Goal: Complete application form

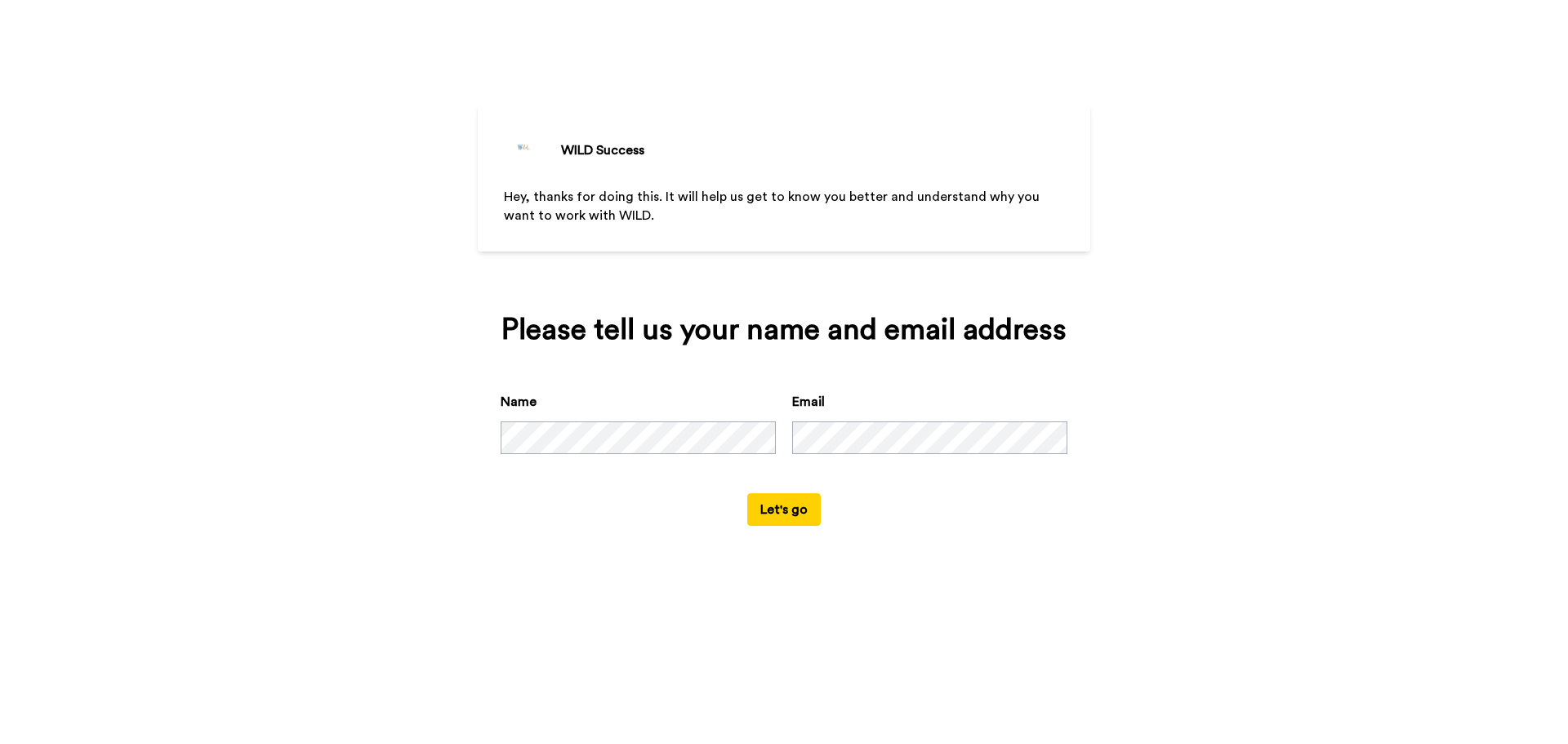
click at [800, 521] on button "Let's go" at bounding box center [784, 510] width 74 height 33
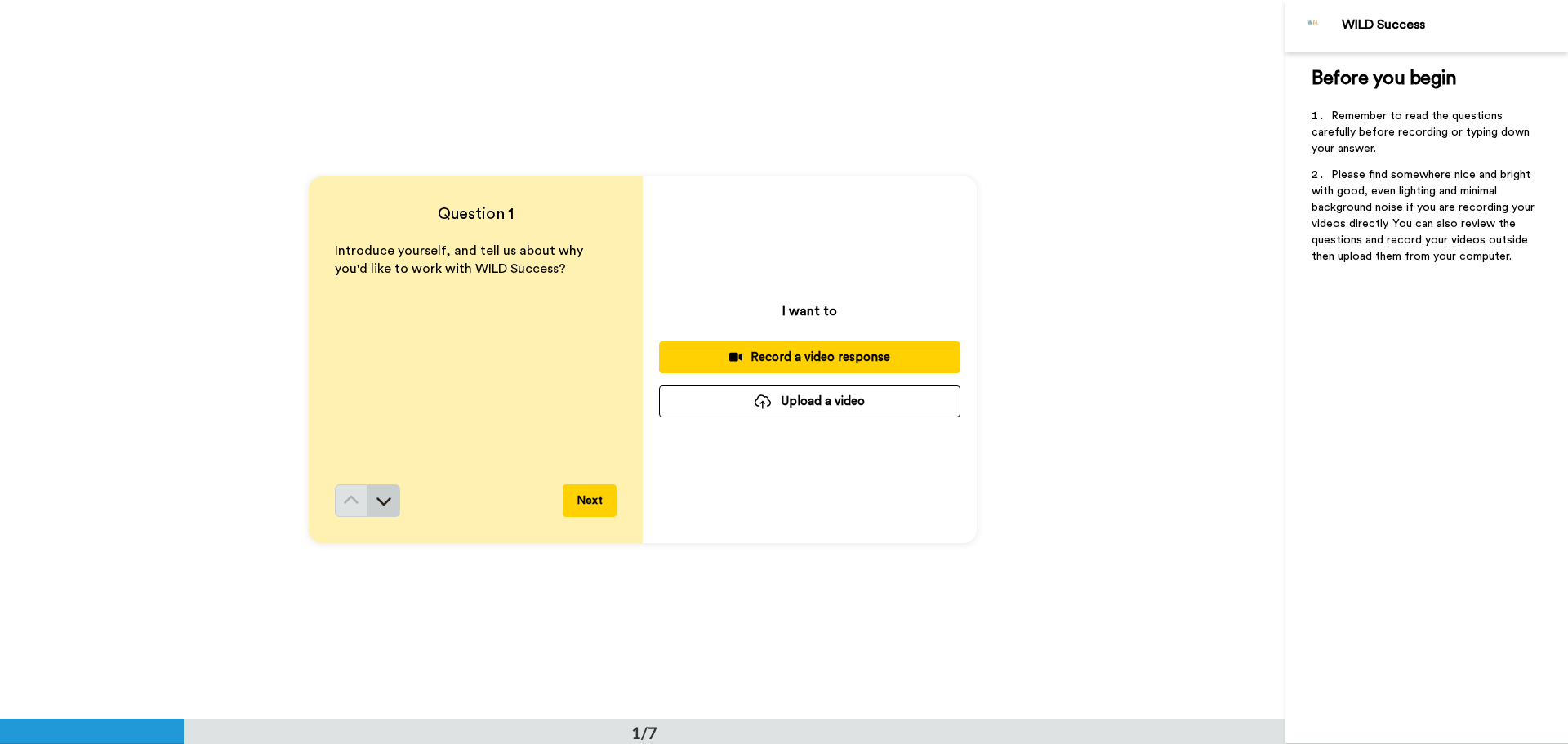
click at [386, 513] on button at bounding box center [384, 501] width 33 height 33
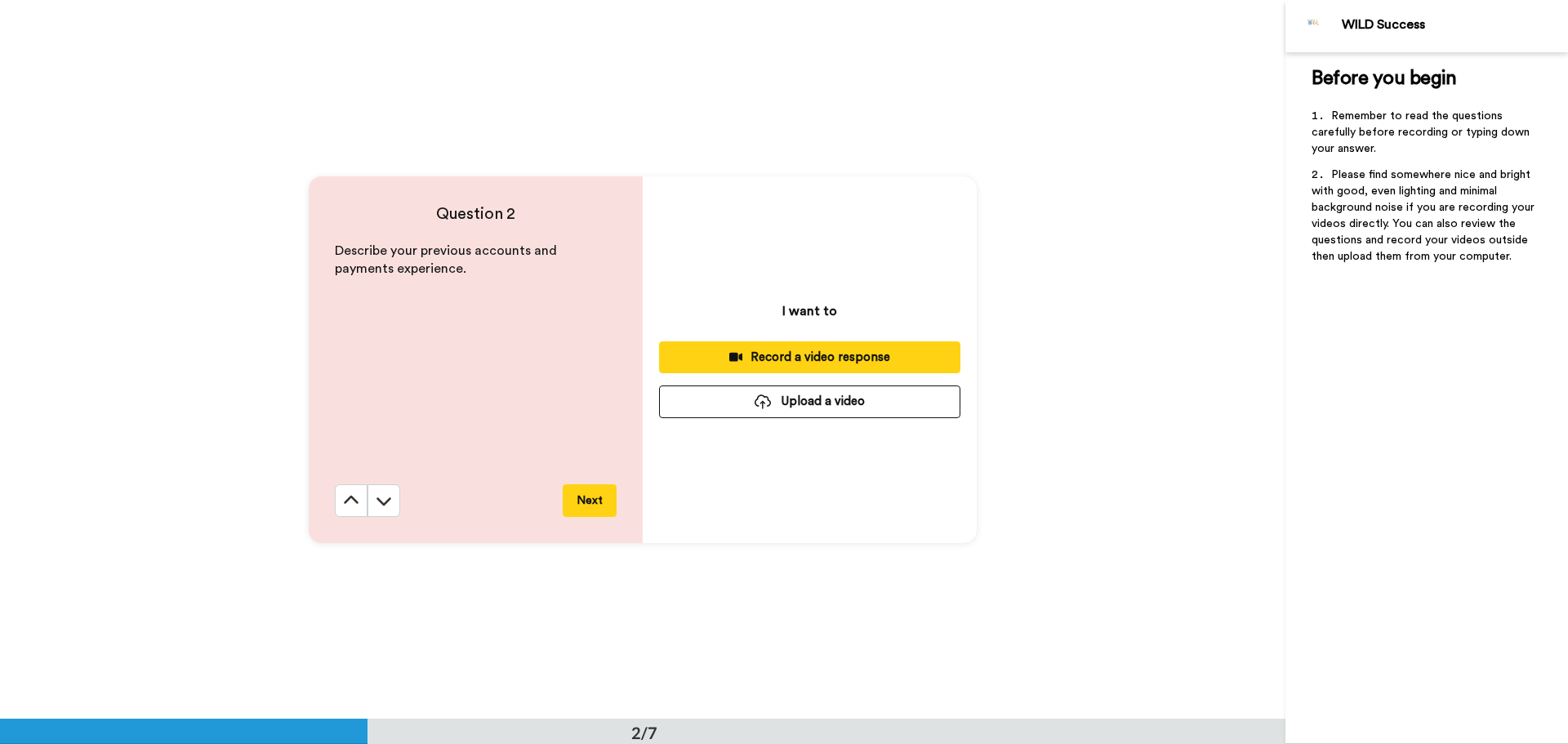
scroll to position [719, 0]
click at [383, 507] on icon at bounding box center [384, 500] width 16 height 16
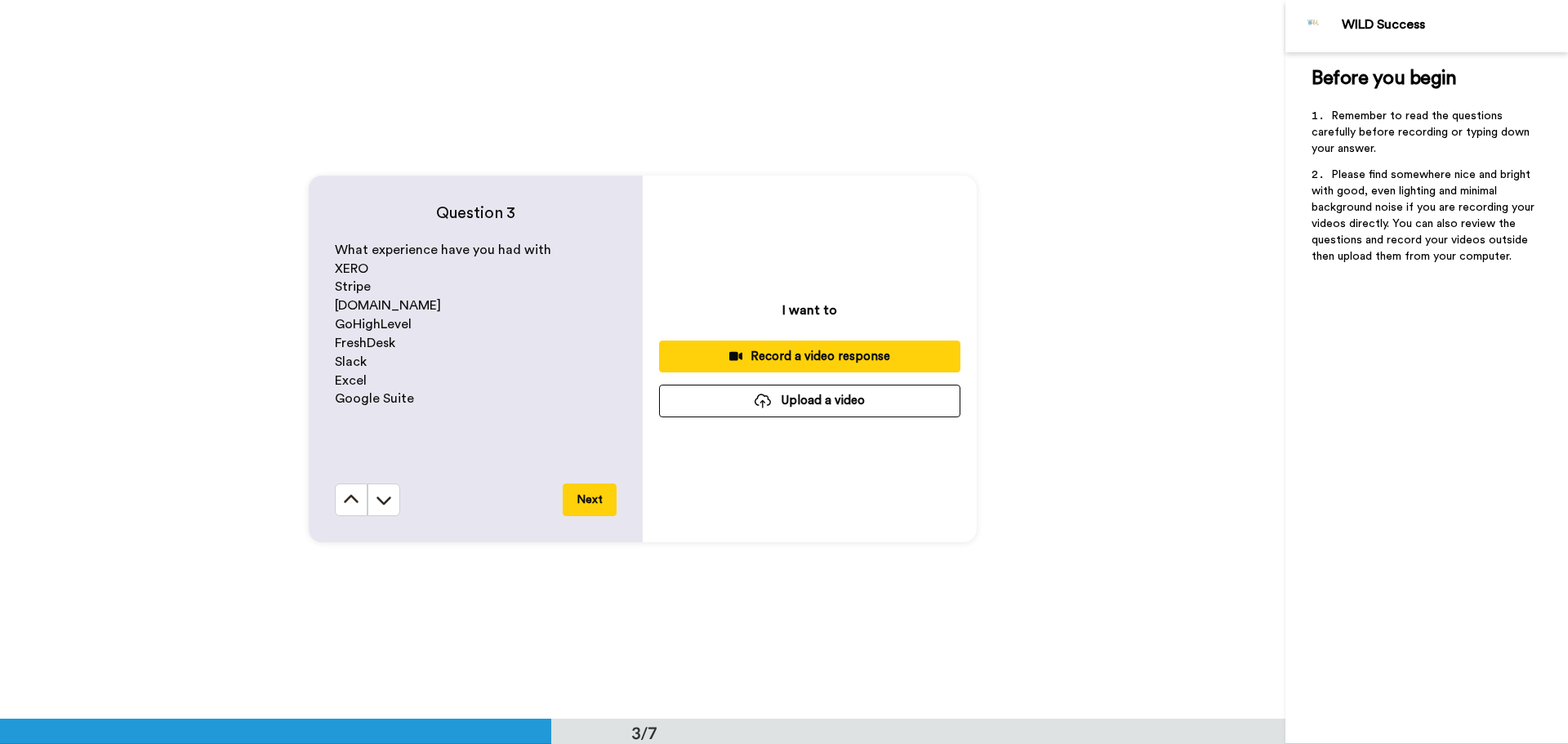
scroll to position [1438, 0]
click at [383, 507] on icon at bounding box center [384, 500] width 16 height 16
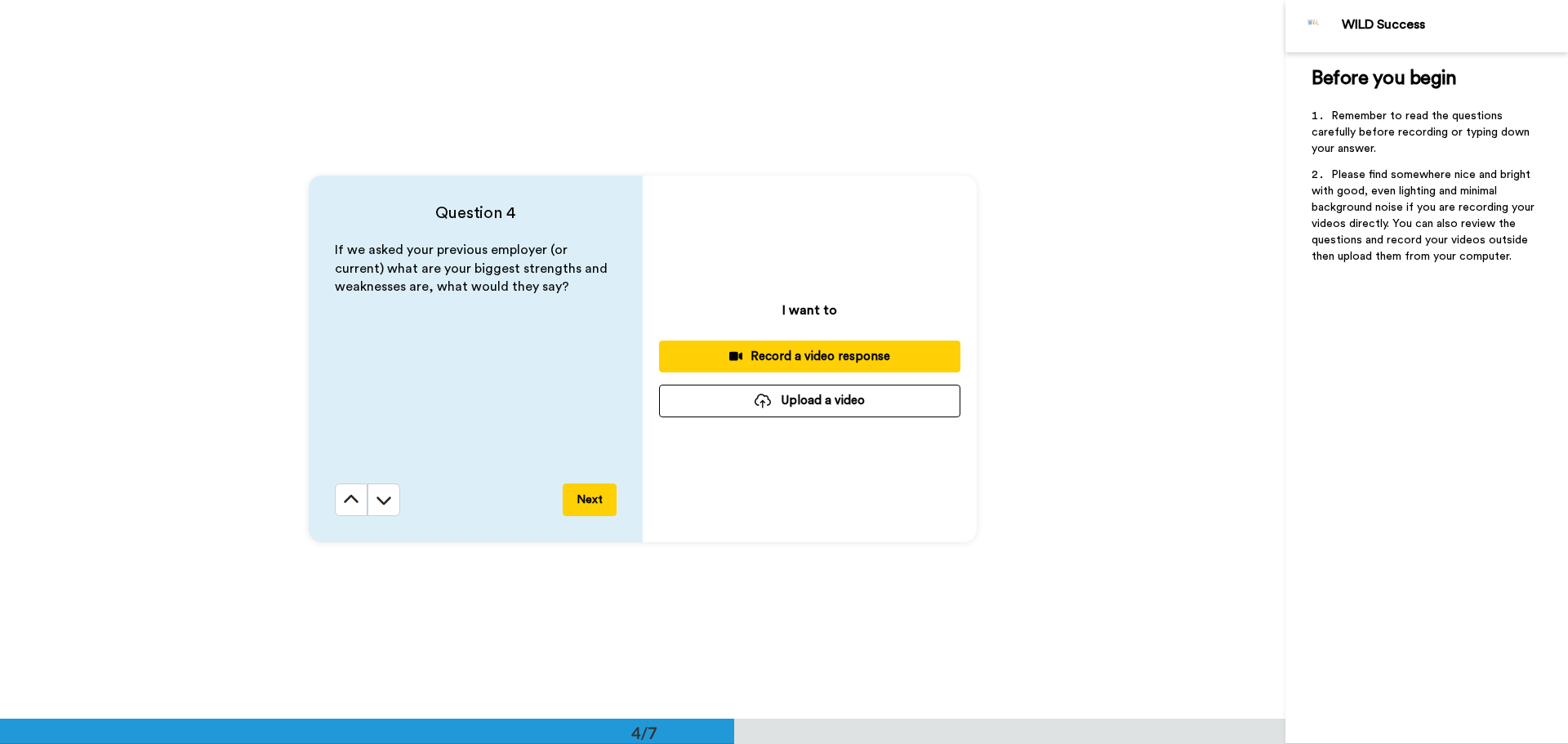
scroll to position [2157, 0]
click at [383, 507] on icon at bounding box center [384, 500] width 16 height 16
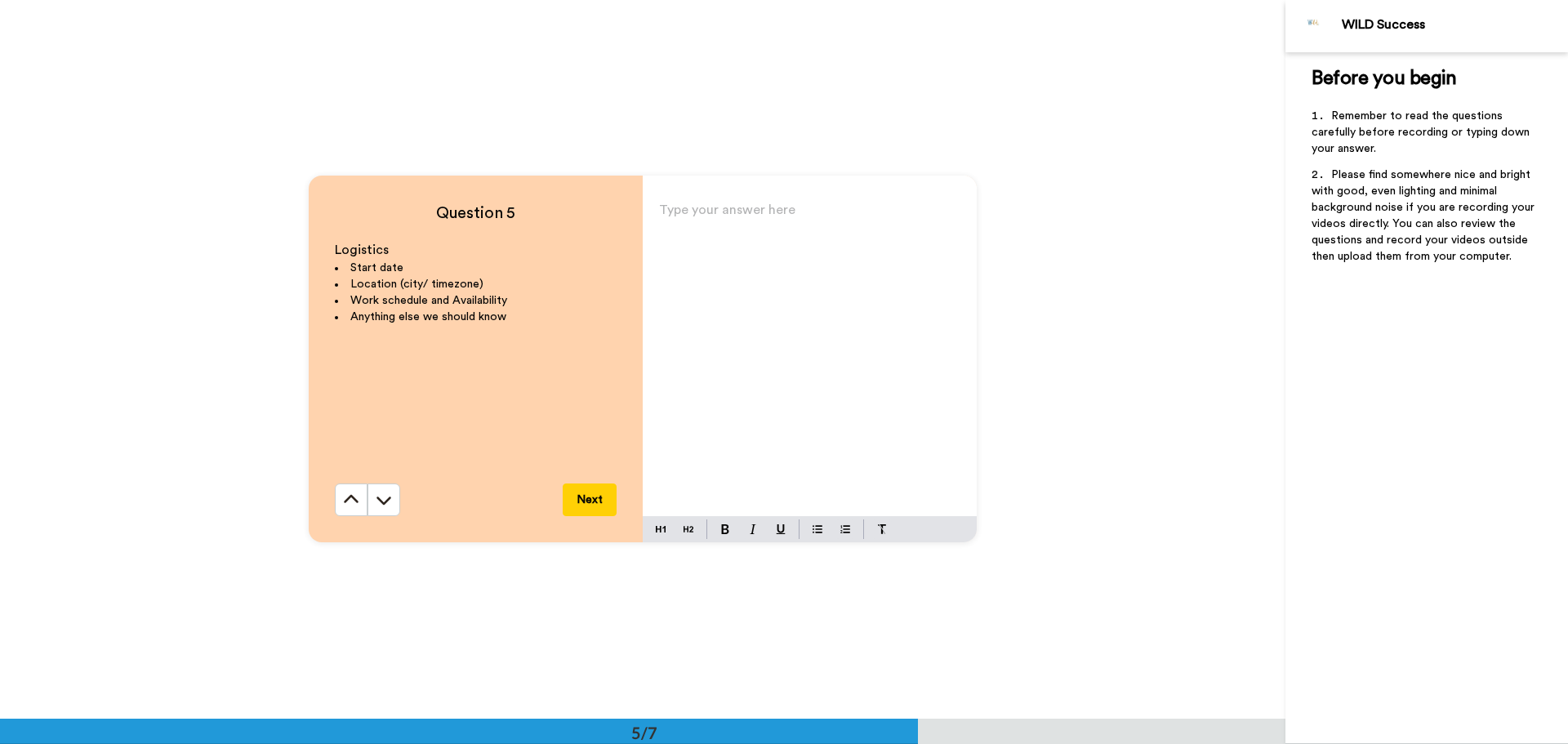
scroll to position [2876, 0]
click at [343, 496] on icon at bounding box center [351, 500] width 16 height 16
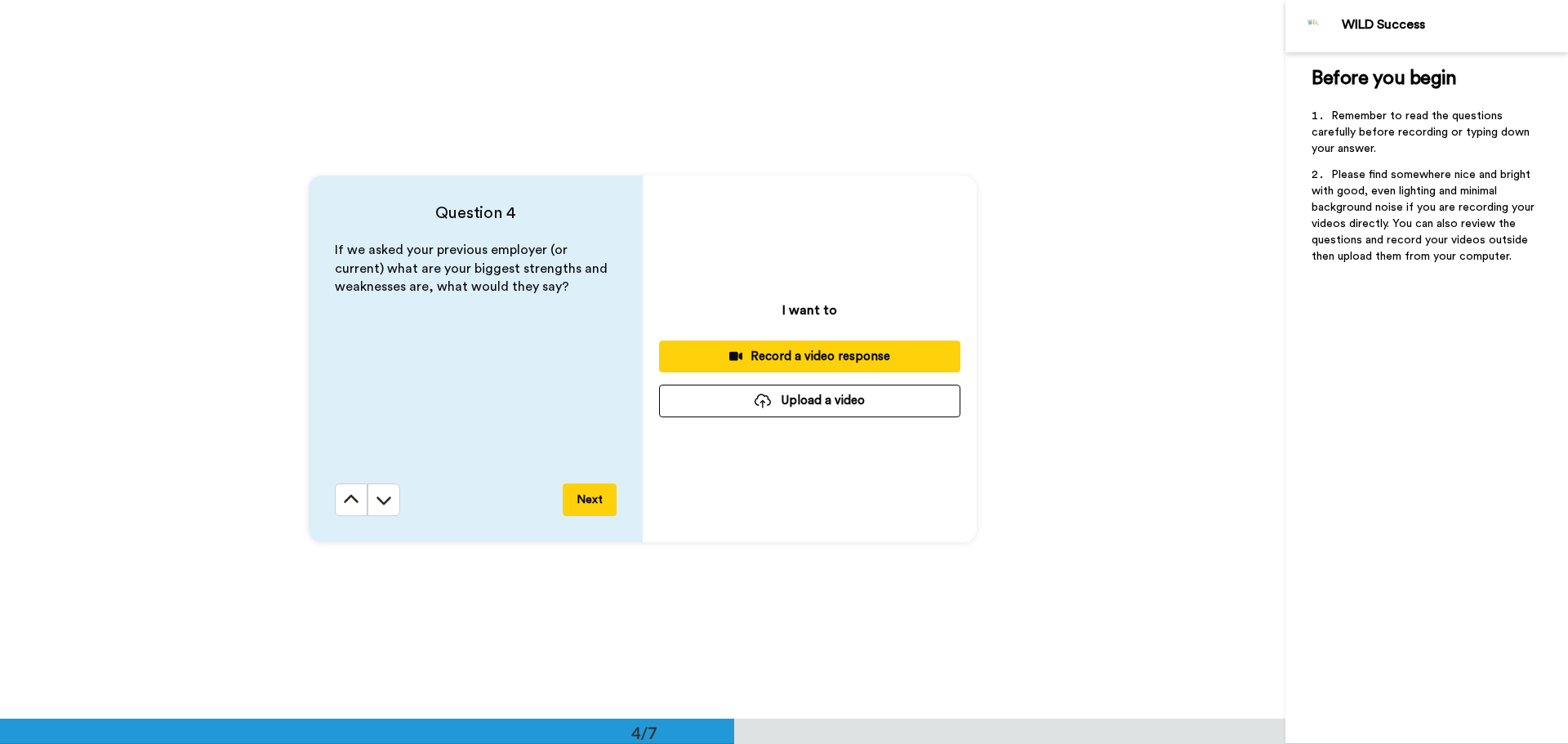
click at [343, 496] on icon at bounding box center [351, 500] width 16 height 16
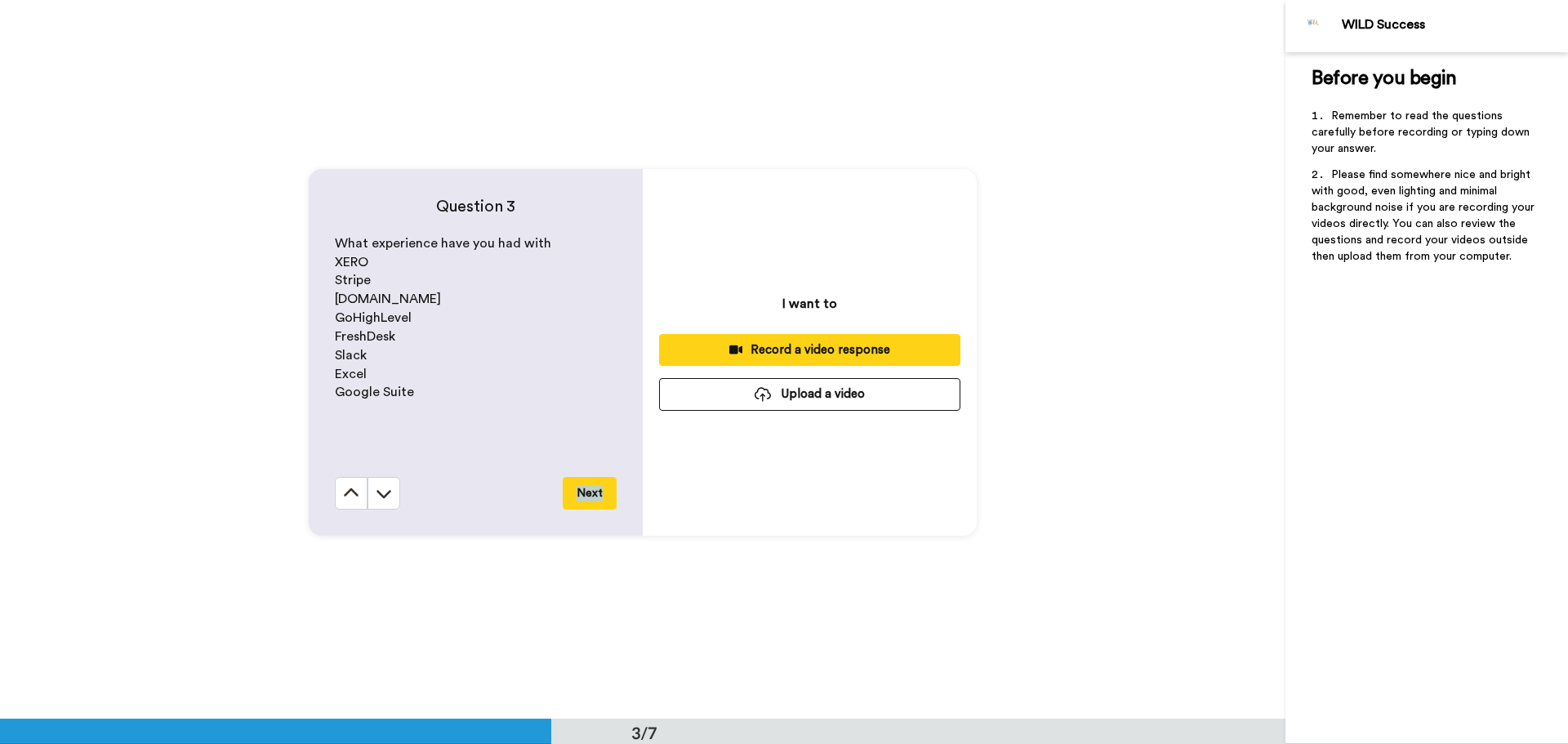
click at [342, 496] on div "Question 3 What experience have you had with XERO Stripe [DOMAIN_NAME] GoHighLe…" at bounding box center [642, 351] width 1285 height 719
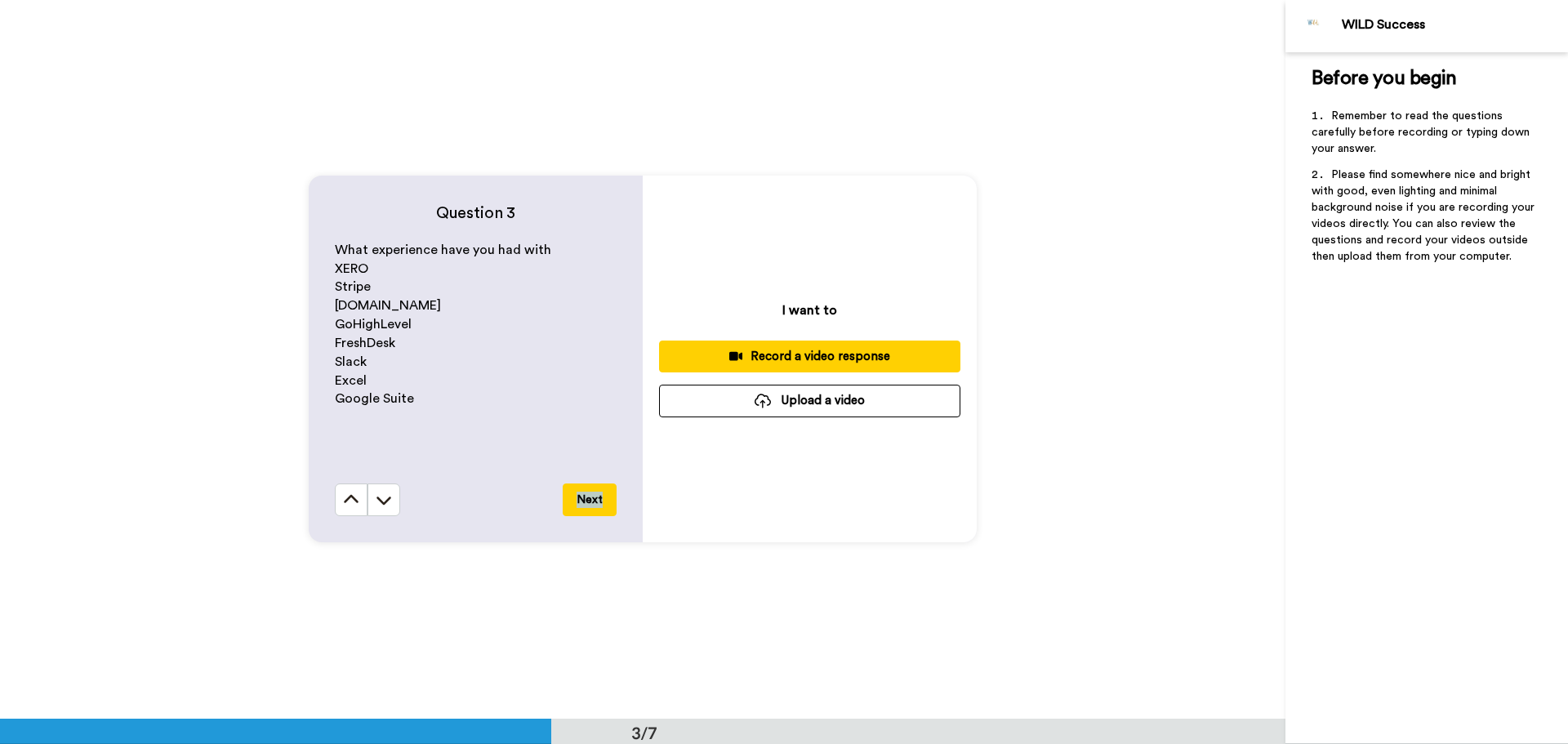
click at [343, 496] on icon at bounding box center [351, 500] width 16 height 16
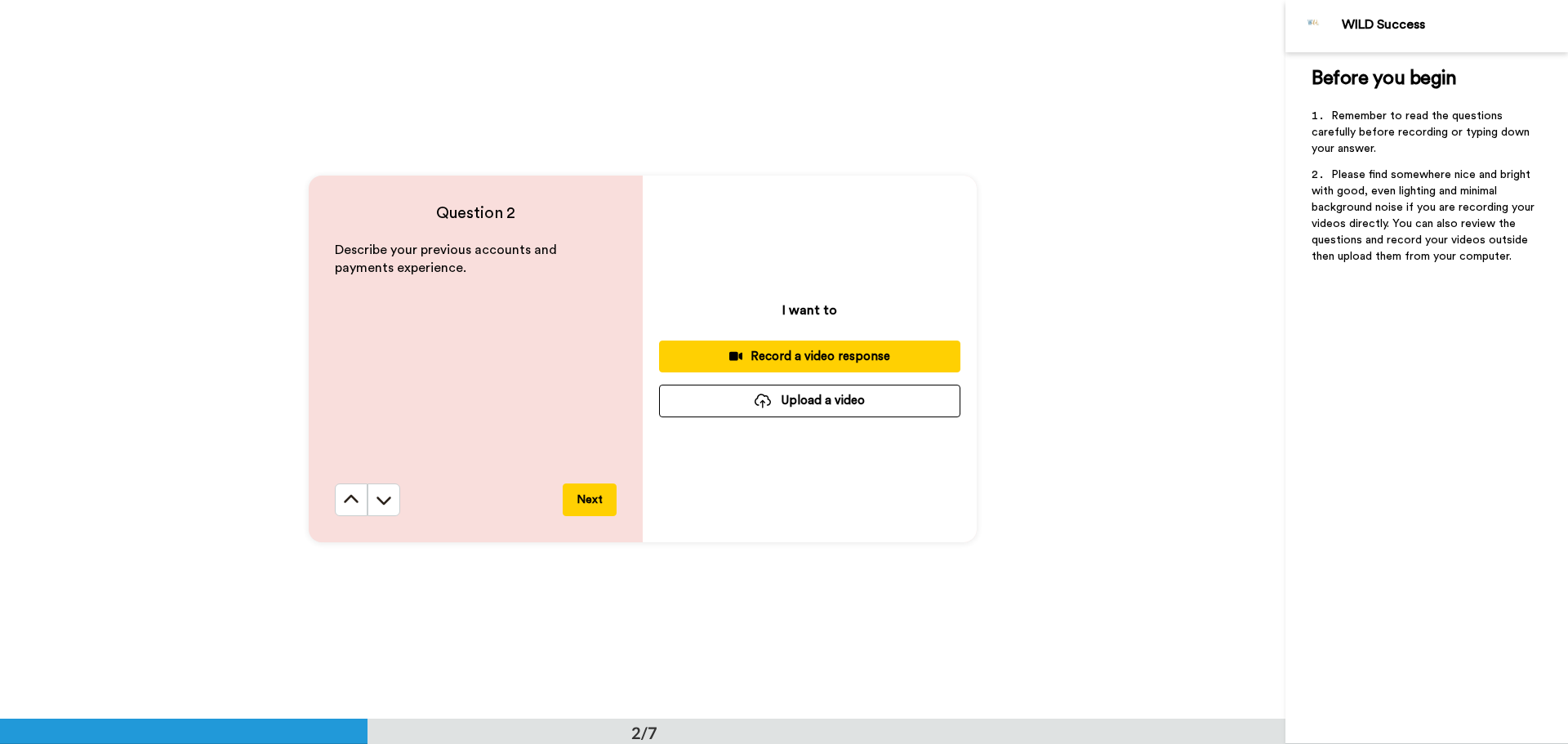
click at [343, 496] on icon at bounding box center [351, 500] width 16 height 16
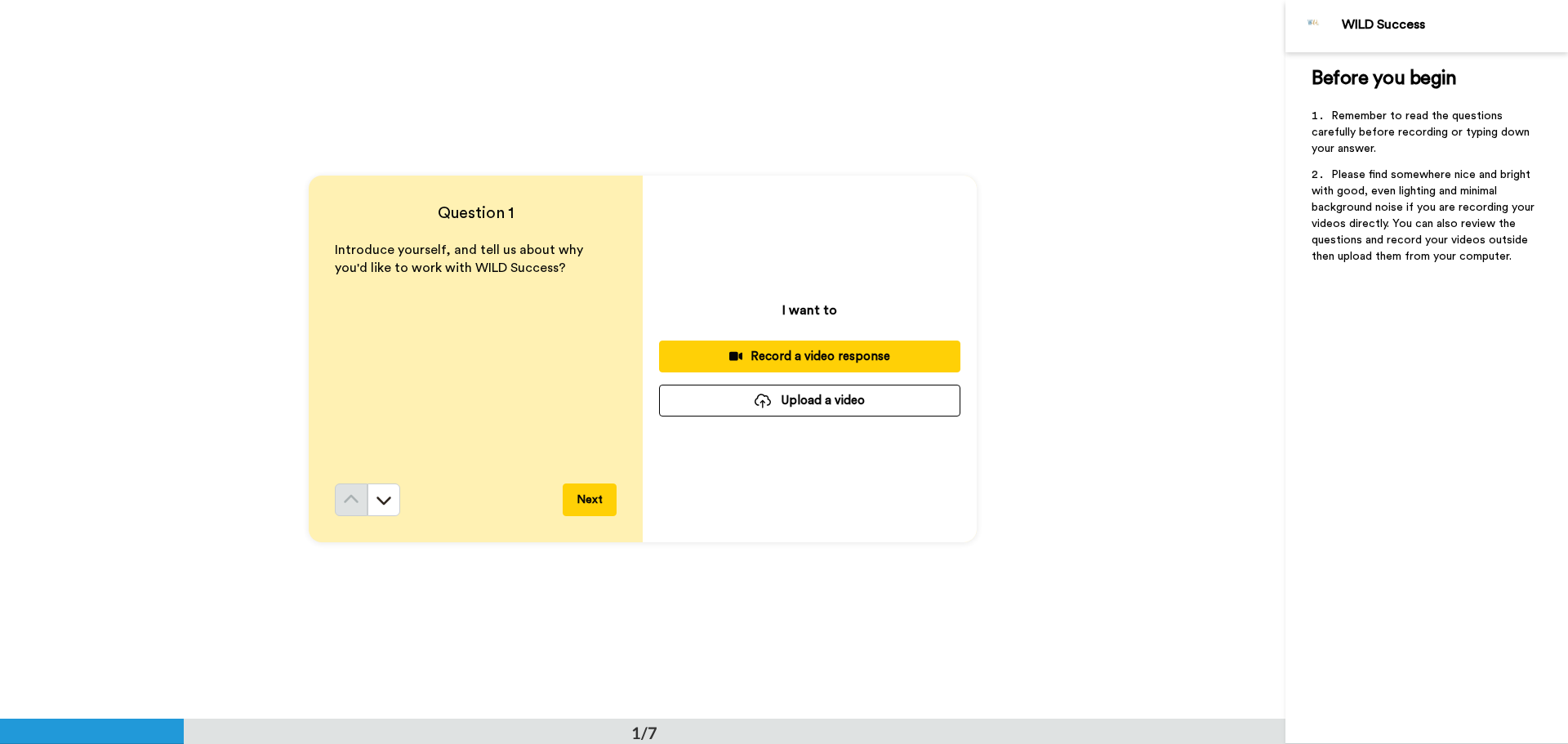
scroll to position [0, 0]
click at [376, 498] on icon at bounding box center [384, 501] width 16 height 16
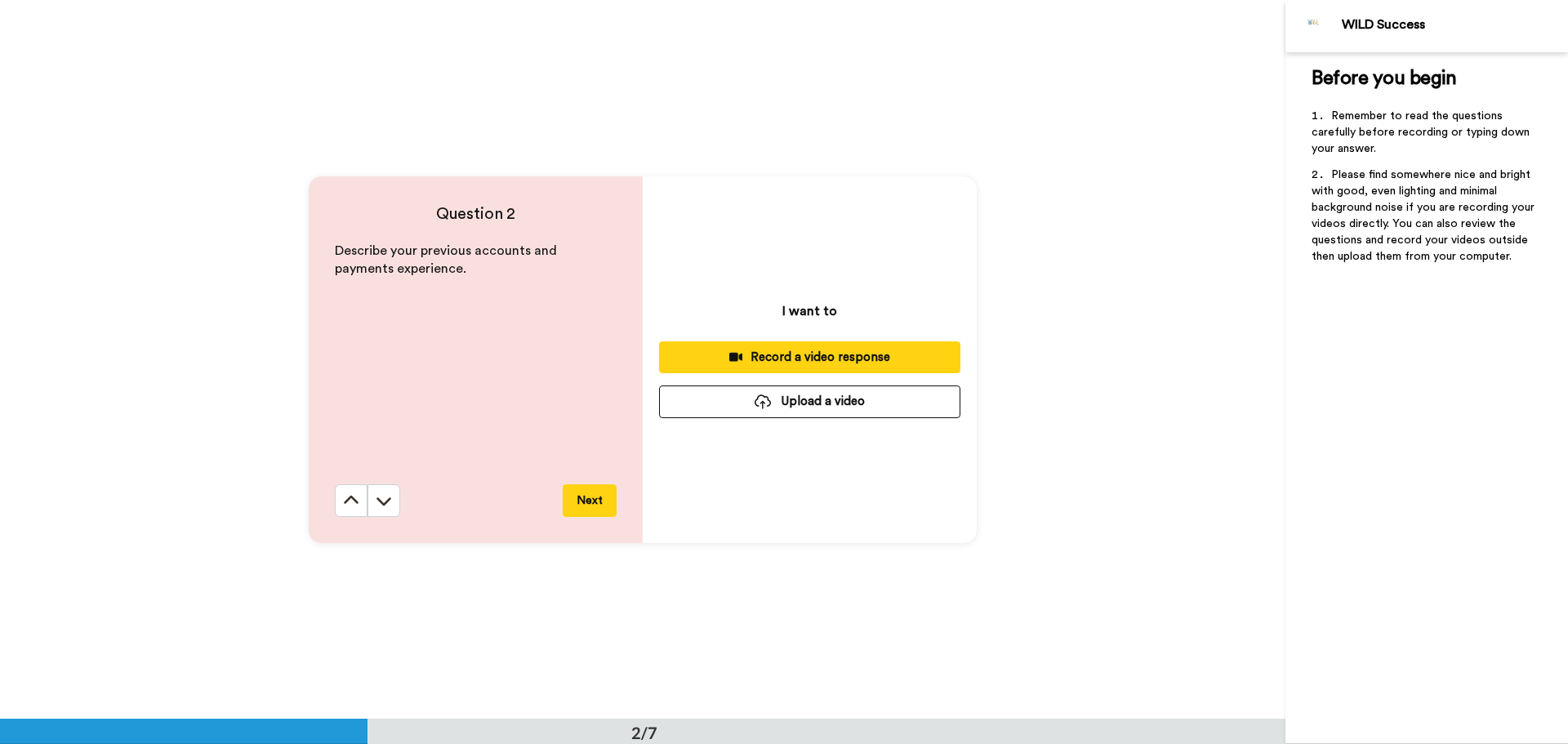
scroll to position [719, 0]
click at [376, 498] on icon at bounding box center [384, 500] width 16 height 16
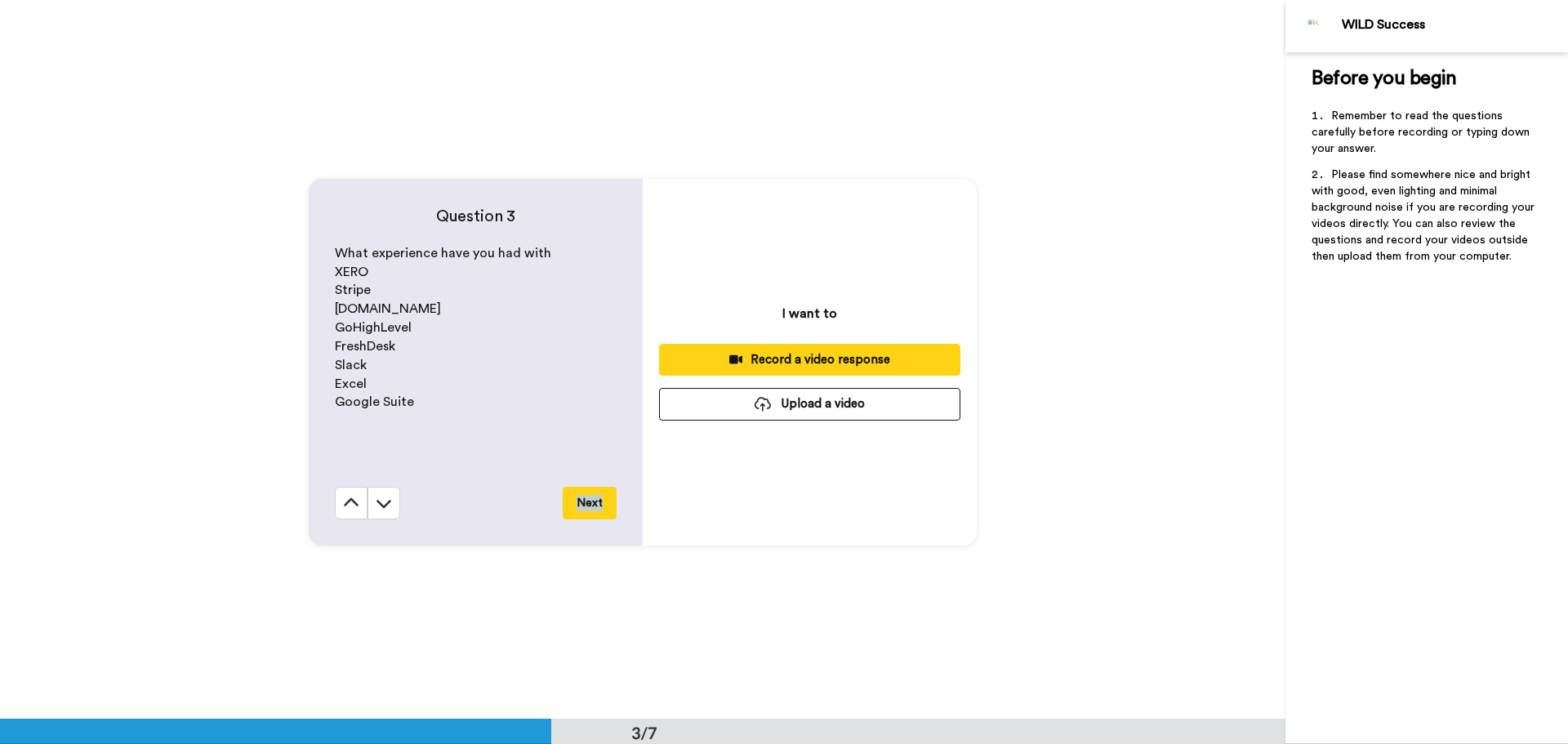
scroll to position [1438, 0]
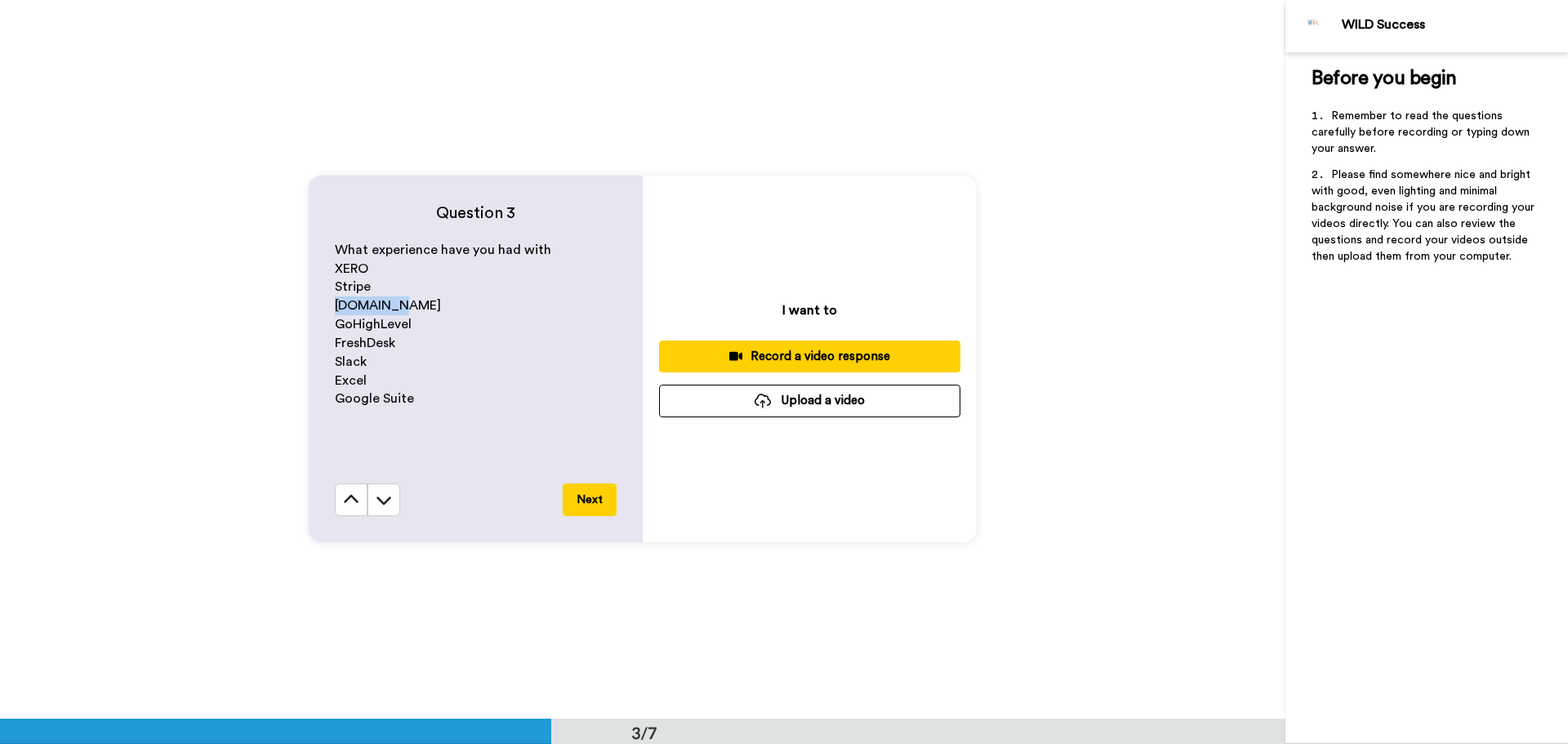
drag, startPoint x: 328, startPoint y: 306, endPoint x: 387, endPoint y: 312, distance: 59.3
click at [387, 312] on div "Question 3 What experience have you had with XERO Stripe [DOMAIN_NAME] GoHighLe…" at bounding box center [475, 359] width 334 height 367
copy span "[DOMAIN_NAME]"
